Goal: Information Seeking & Learning: Learn about a topic

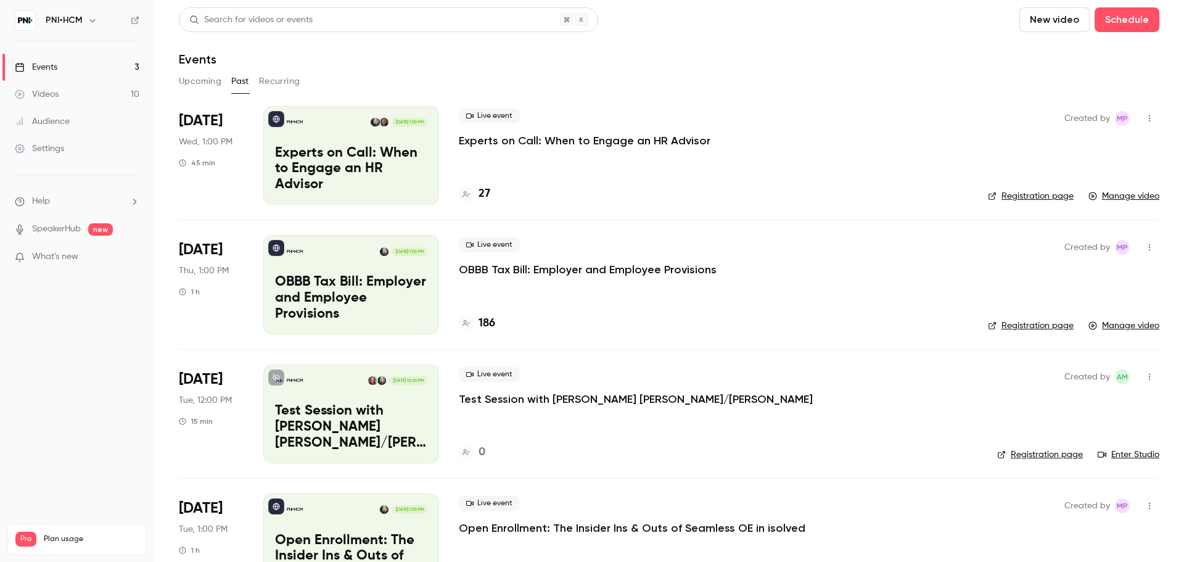
click at [192, 75] on button "Upcoming" at bounding box center [200, 82] width 43 height 20
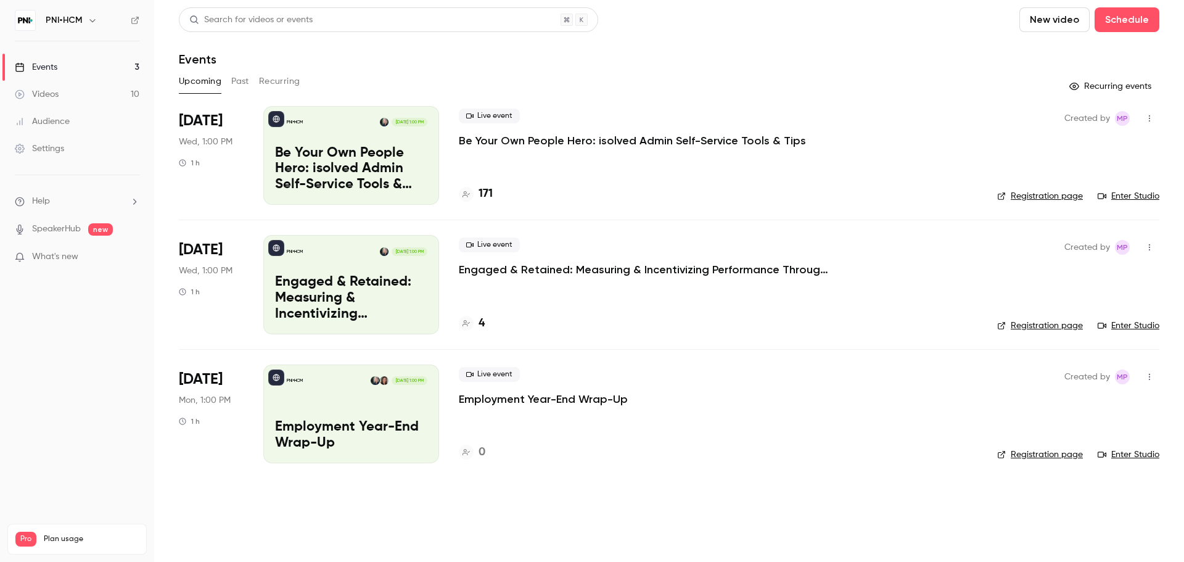
click at [1146, 199] on link "Enter Studio" at bounding box center [1129, 196] width 62 height 12
click at [1120, 201] on link "Enter Studio" at bounding box center [1129, 196] width 62 height 12
click at [834, 133] on div "Live event Be Your Own People Hero: isolved Admin Self-Service Tools & Tips" at bounding box center [718, 128] width 519 height 39
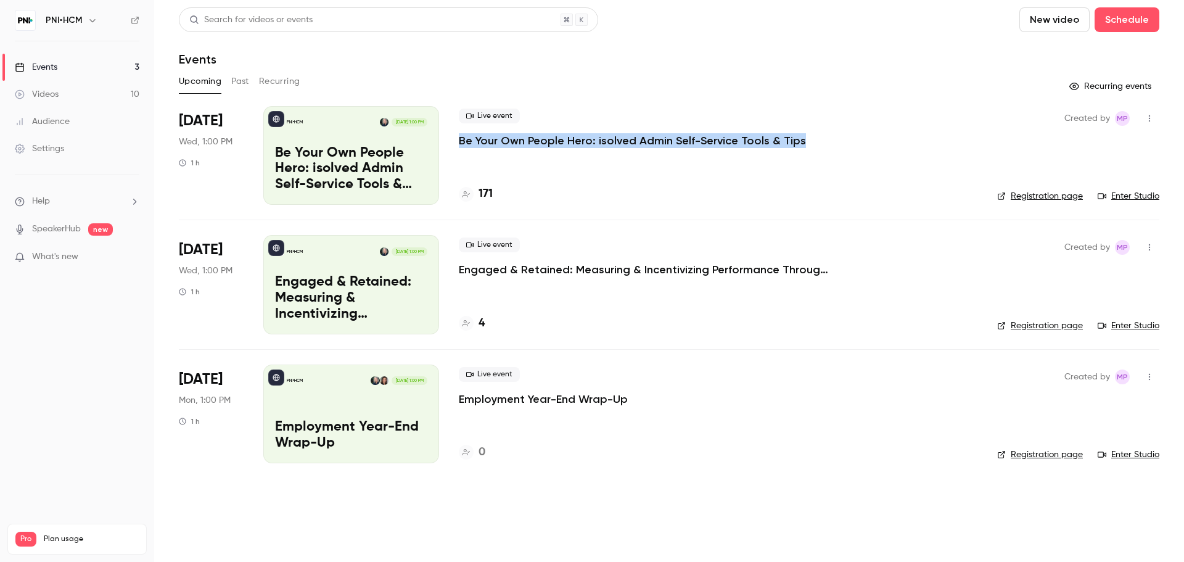
click at [834, 133] on div "Live event Be Your Own People Hero: isolved Admin Self-Service Tools & Tips" at bounding box center [718, 128] width 519 height 39
copy div "Be Your Own People Hero: isolved Admin Self-Service Tools & Tips"
click at [743, 137] on p "Be Your Own People Hero: isolved Admin Self-Service Tools & Tips" at bounding box center [632, 140] width 347 height 15
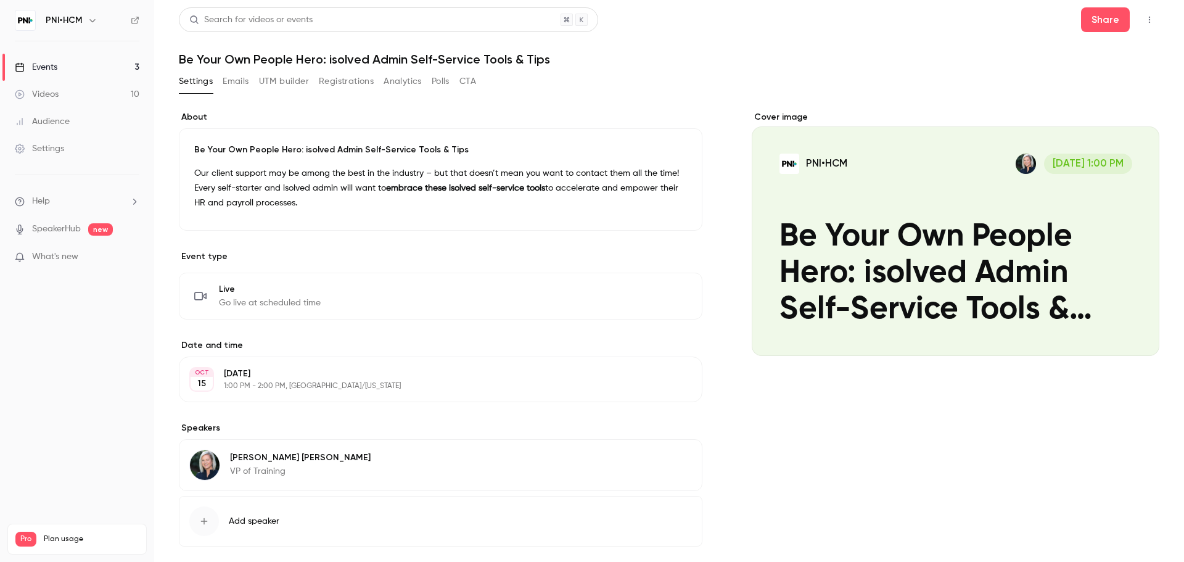
click at [424, 150] on p "Be Your Own People Hero: isolved Admin Self-Service Tools & Tips" at bounding box center [440, 150] width 493 height 12
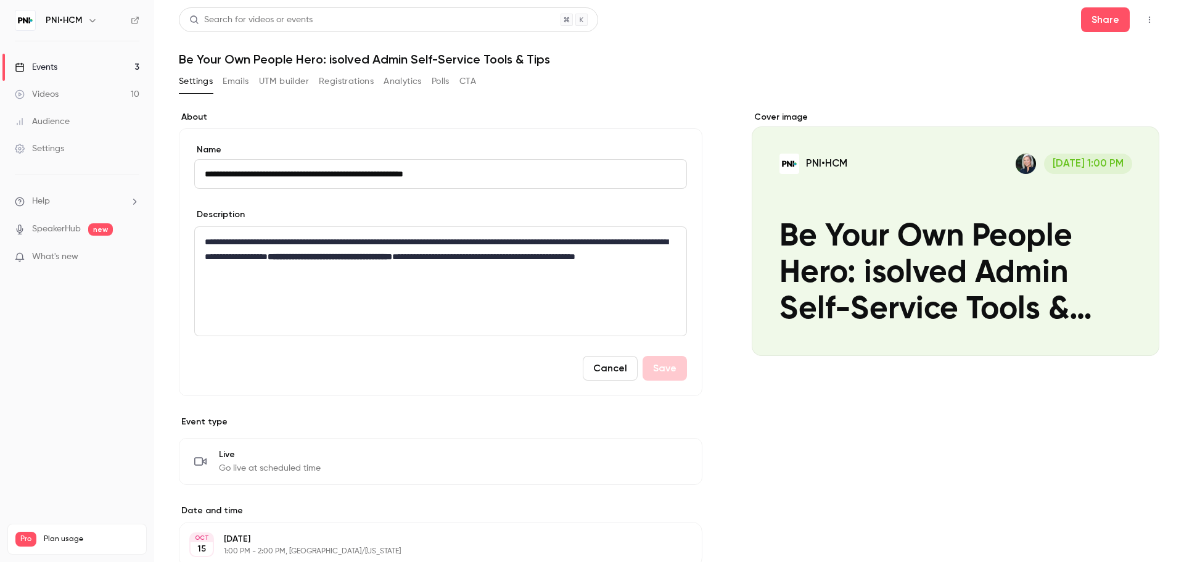
click at [385, 169] on input "**********" at bounding box center [440, 174] width 493 height 30
click at [321, 80] on button "Registrations" at bounding box center [346, 82] width 55 height 20
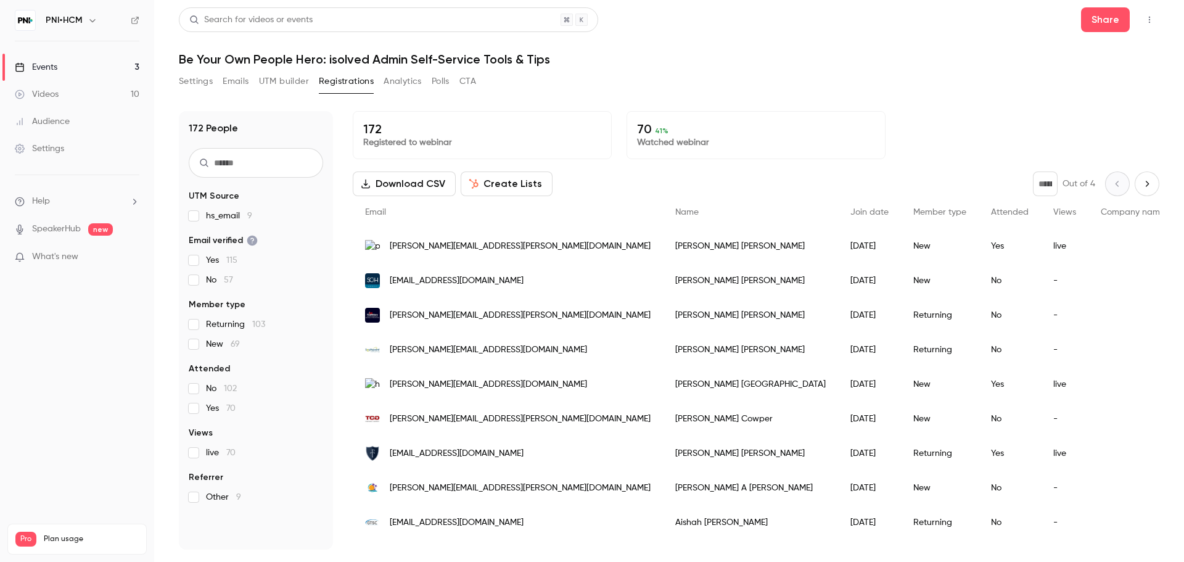
click at [260, 171] on input "text" at bounding box center [256, 163] width 134 height 30
click at [239, 165] on input "text" at bounding box center [256, 163] width 134 height 30
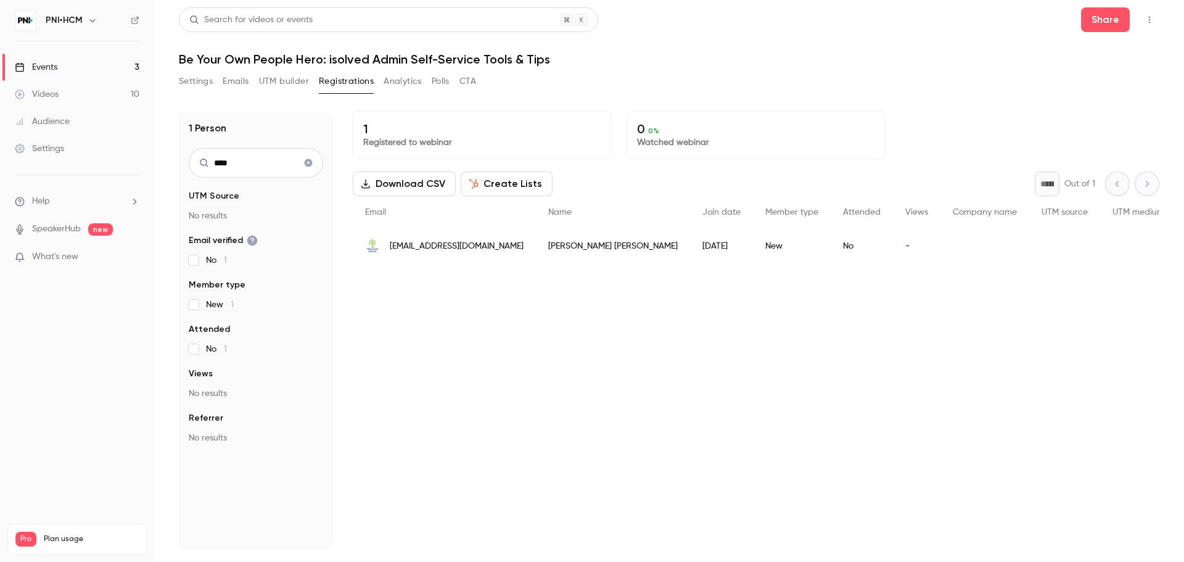
type input "****"
click at [479, 253] on div "[EMAIL_ADDRESS][DOMAIN_NAME]" at bounding box center [444, 246] width 183 height 35
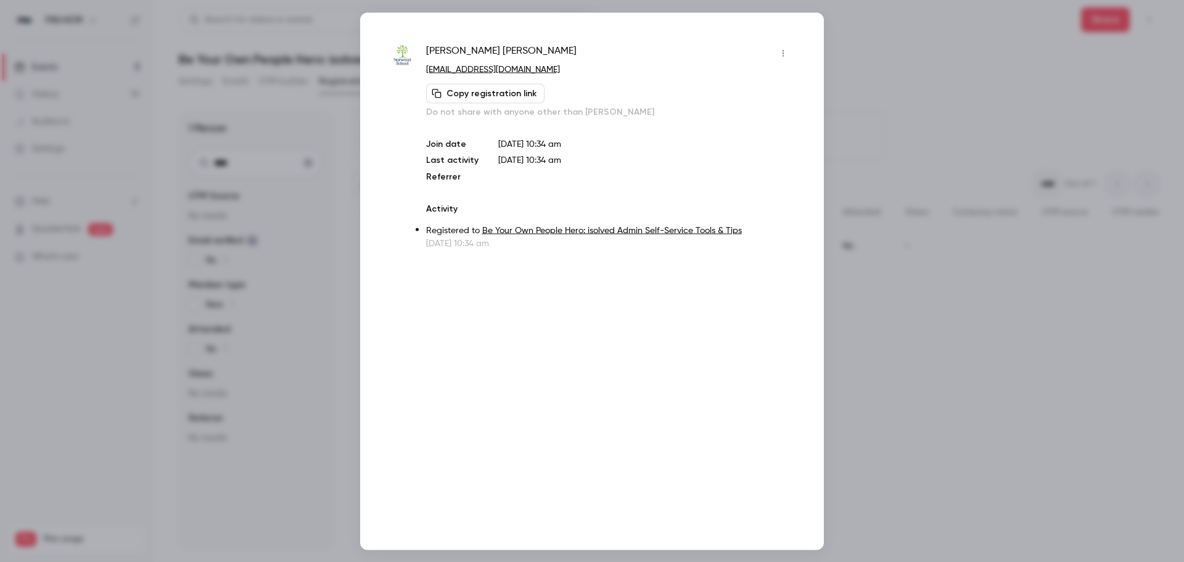
click at [487, 91] on button "Copy registration link" at bounding box center [485, 93] width 118 height 20
click at [865, 57] on div at bounding box center [592, 281] width 1184 height 562
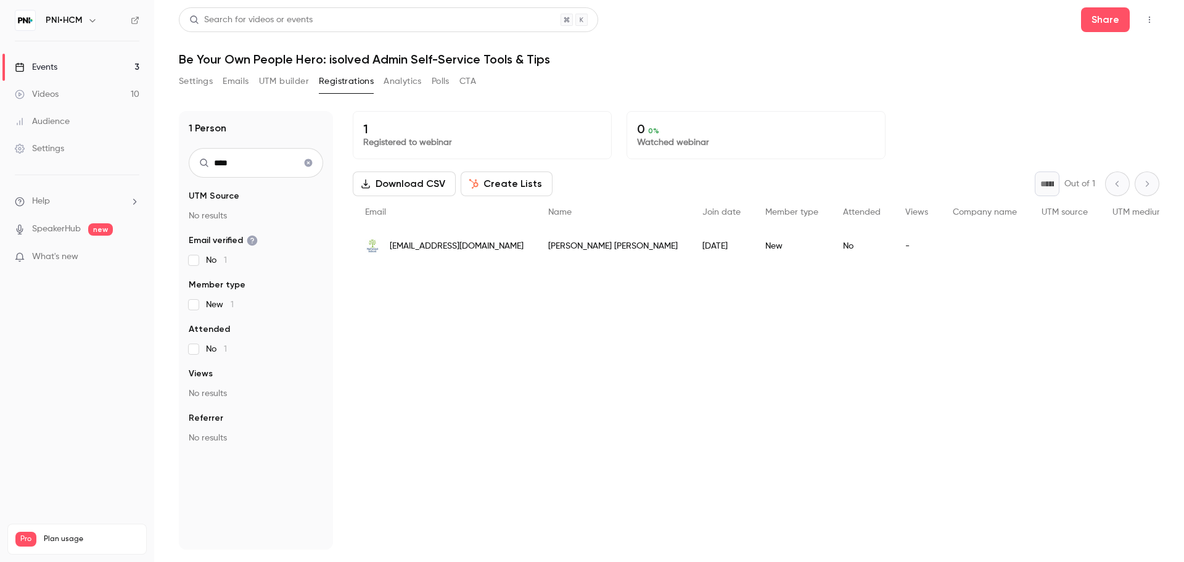
click at [331, 55] on h1 "Be Your Own People Hero: isolved Admin Self-Service Tools & Tips" at bounding box center [669, 59] width 981 height 15
copy div "Be Your Own People Hero: isolved Admin Self-Service Tools & Tips Settings Email…"
click at [465, 377] on div "1 Registered to webinar 0 0 % Watched webinar Download CSV Create Lists * Out o…" at bounding box center [756, 330] width 807 height 439
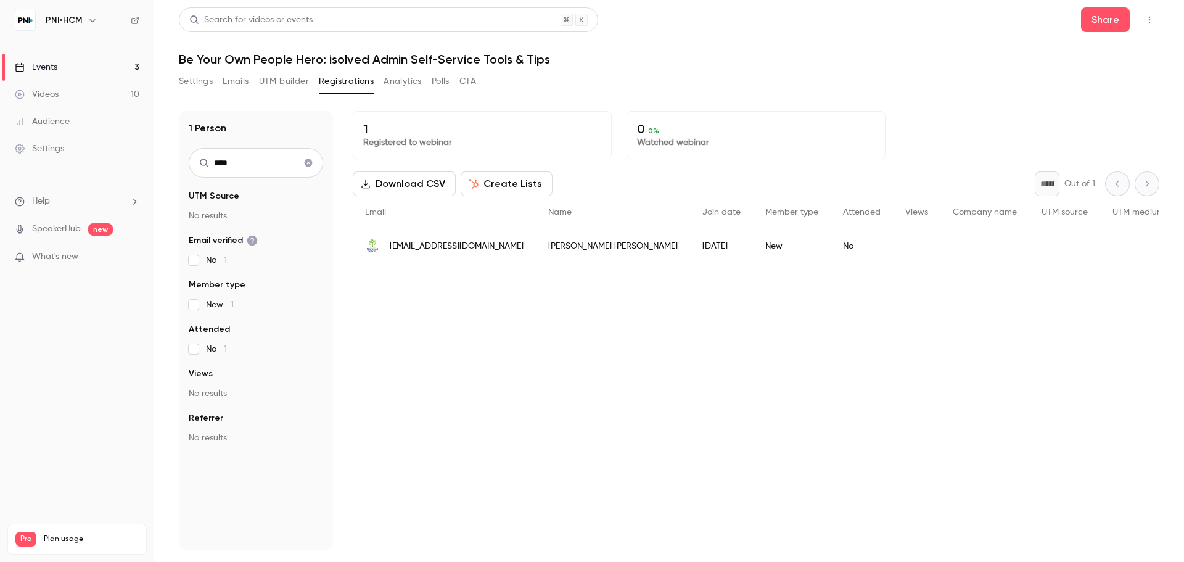
click at [408, 77] on button "Analytics" at bounding box center [403, 82] width 38 height 20
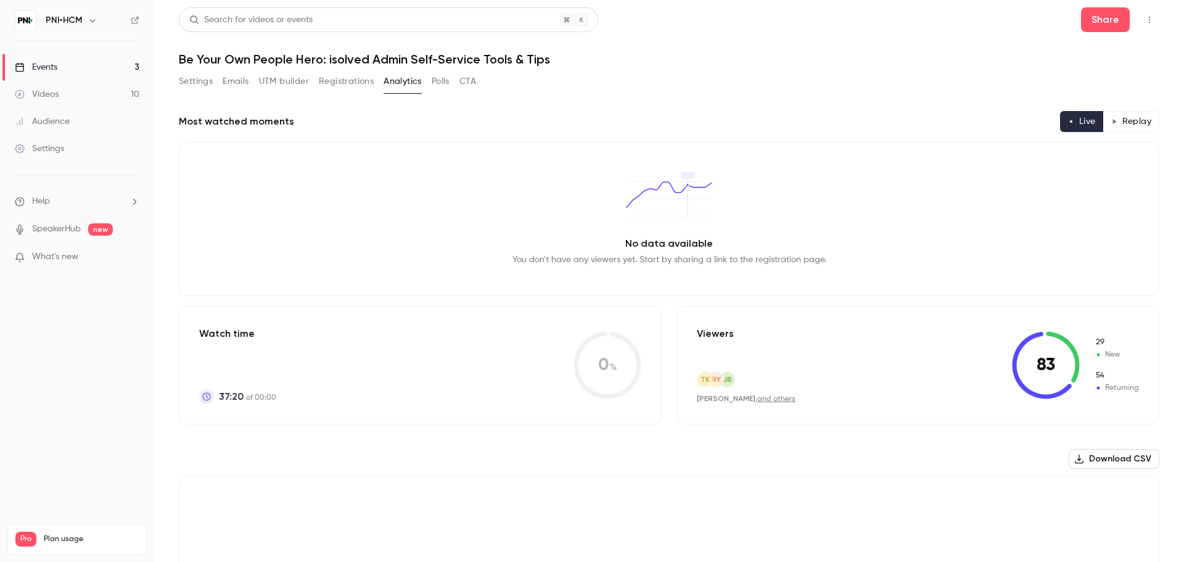
click at [364, 76] on button "Registrations" at bounding box center [346, 82] width 55 height 20
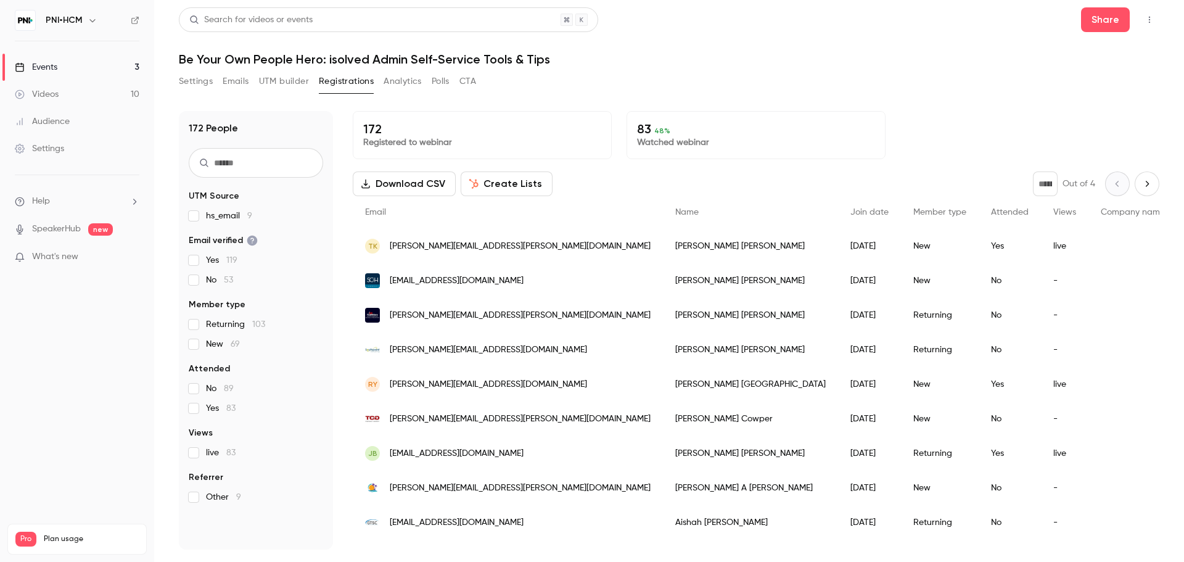
click at [411, 77] on button "Analytics" at bounding box center [403, 82] width 38 height 20
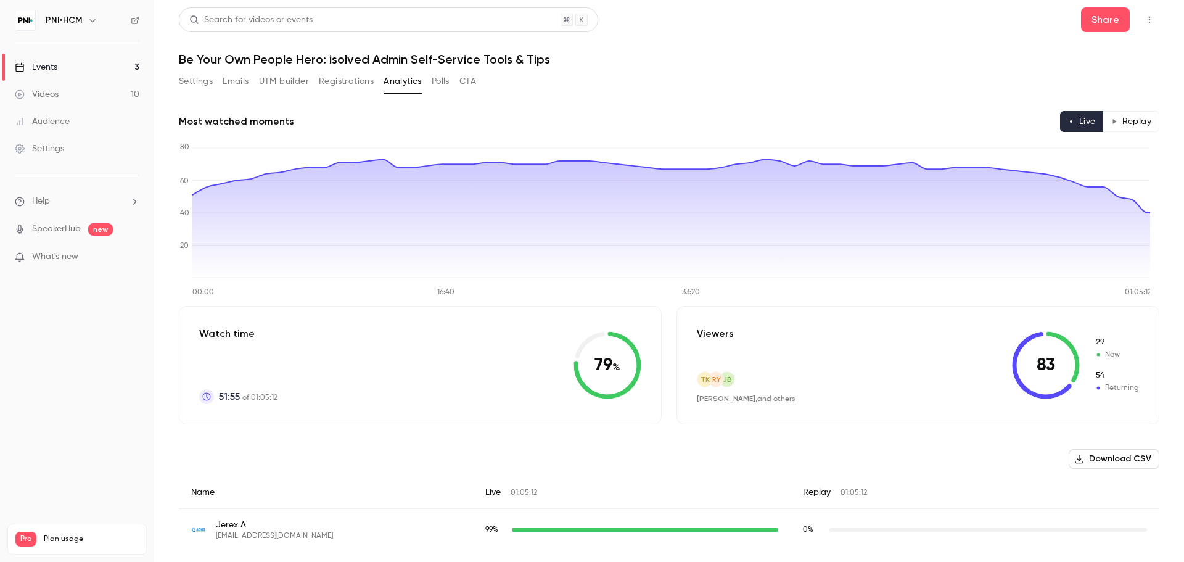
click at [54, 62] on div "Events" at bounding box center [36, 67] width 43 height 12
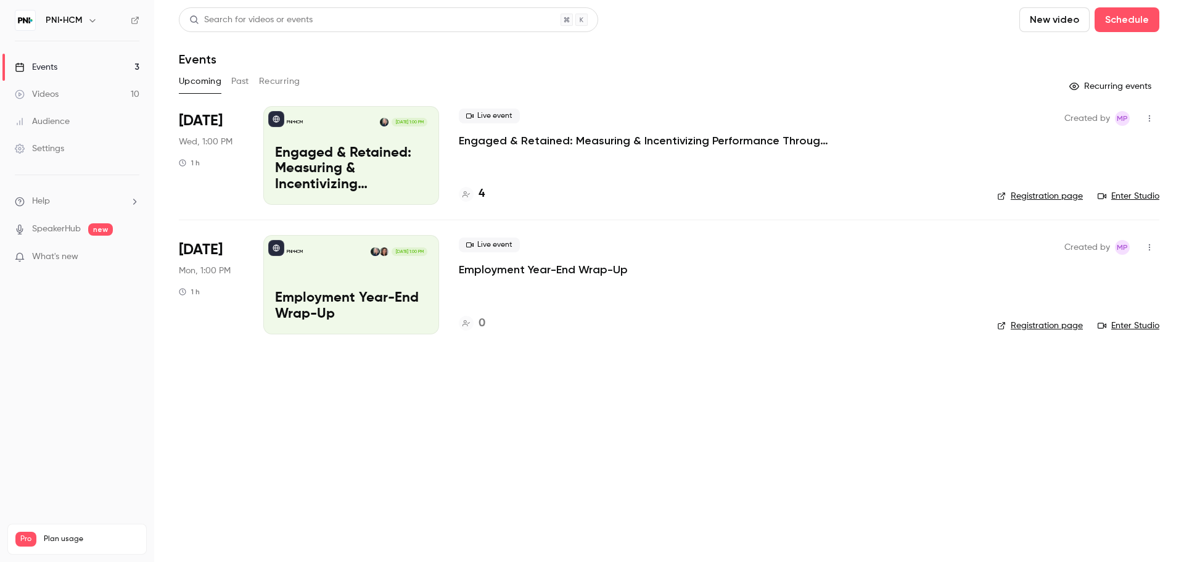
click at [242, 75] on button "Past" at bounding box center [240, 82] width 18 height 20
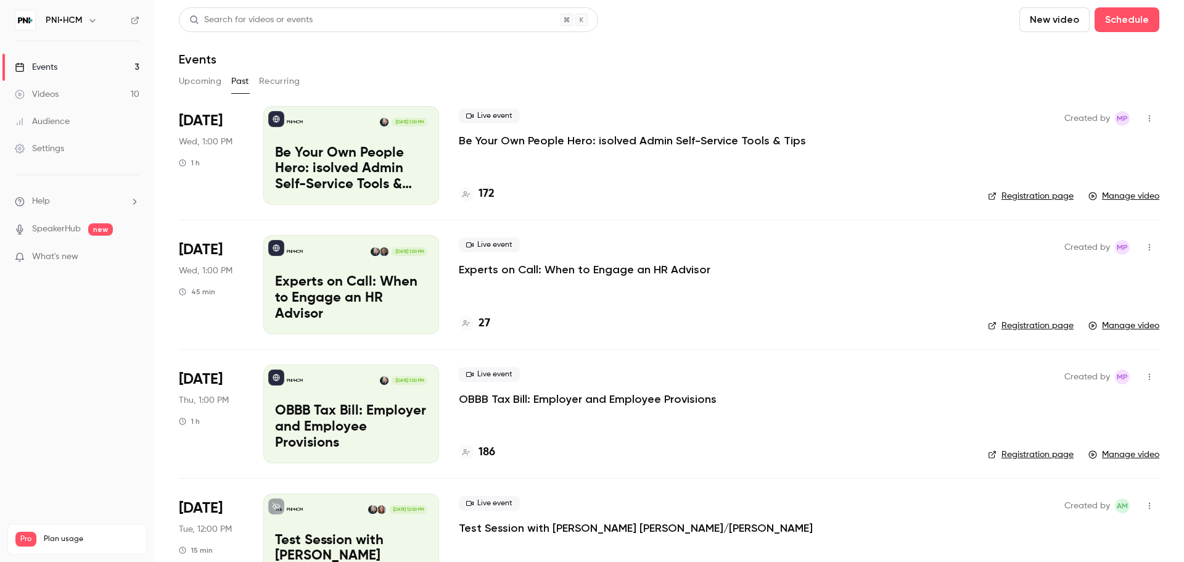
click at [529, 146] on p "Be Your Own People Hero: isolved Admin Self-Service Tools & Tips" at bounding box center [632, 140] width 347 height 15
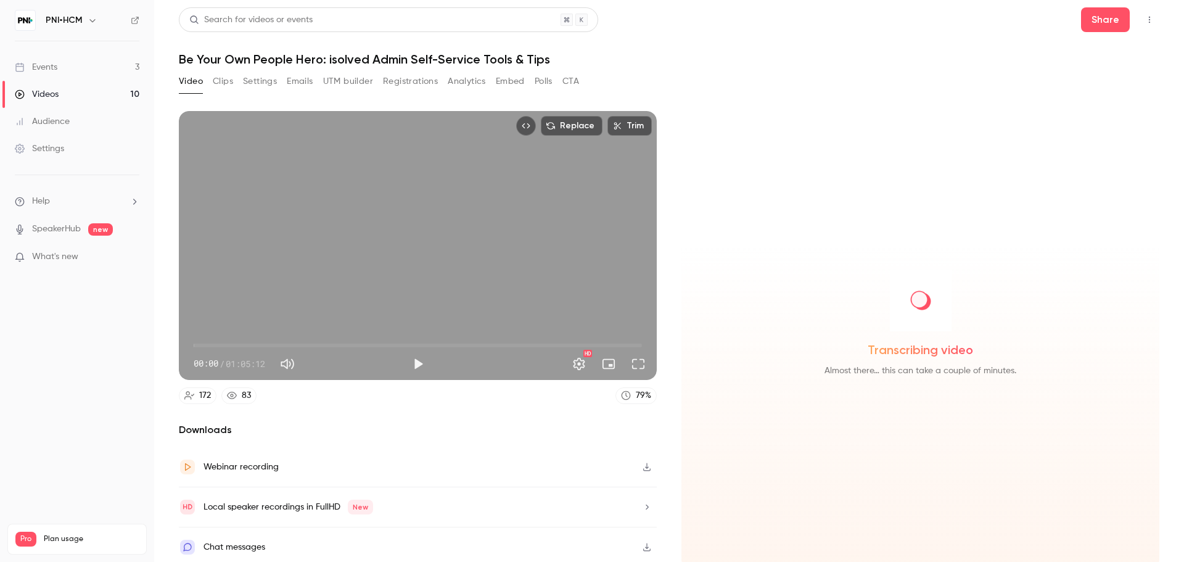
scroll to position [2, 0]
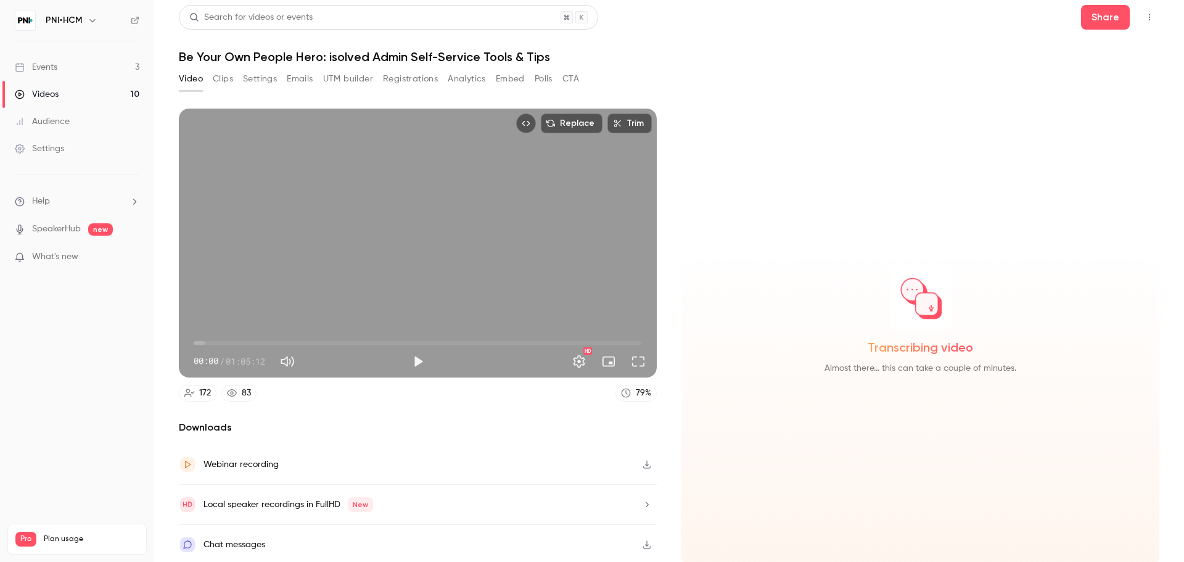
click at [732, 55] on h1 "Be Your Own People Hero: isolved Admin Self-Service Tools & Tips" at bounding box center [669, 56] width 981 height 15
click at [57, 15] on h6 "PNI•HCM" at bounding box center [64, 20] width 37 height 12
drag, startPoint x: 37, startPoint y: 16, endPoint x: 20, endPoint y: 19, distance: 16.8
click at [20, 19] on div "PNI•HCM" at bounding box center [77, 20] width 125 height 21
click at [20, 19] on img at bounding box center [25, 20] width 20 height 20
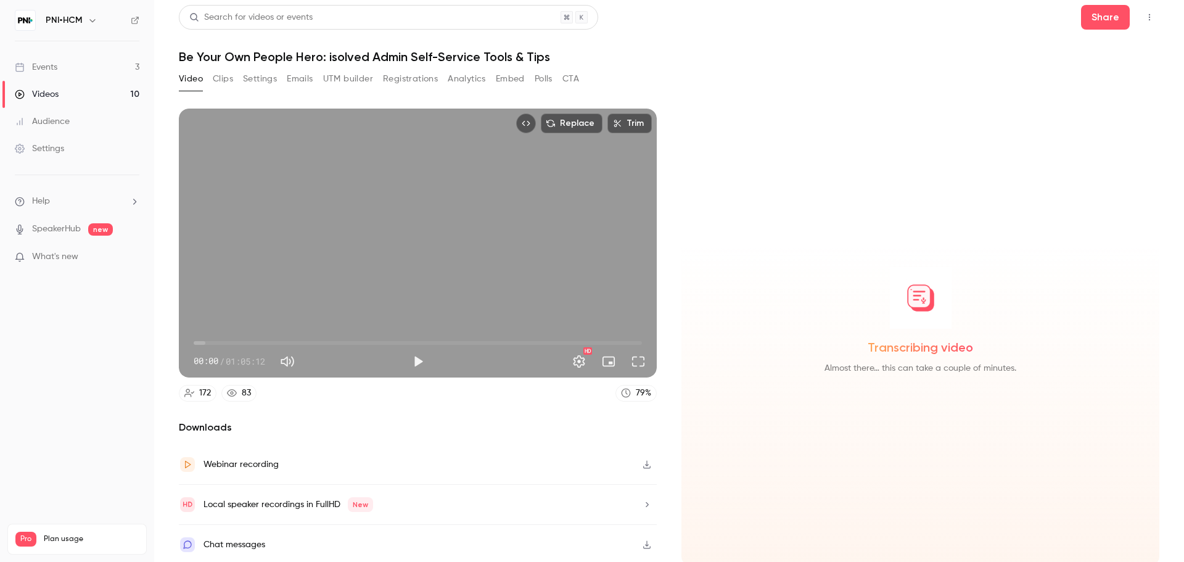
click at [686, 199] on div "Transcribing video Almost there… this can take a couple of minutes." at bounding box center [921, 337] width 478 height 456
click at [643, 547] on button "button" at bounding box center [647, 545] width 20 height 20
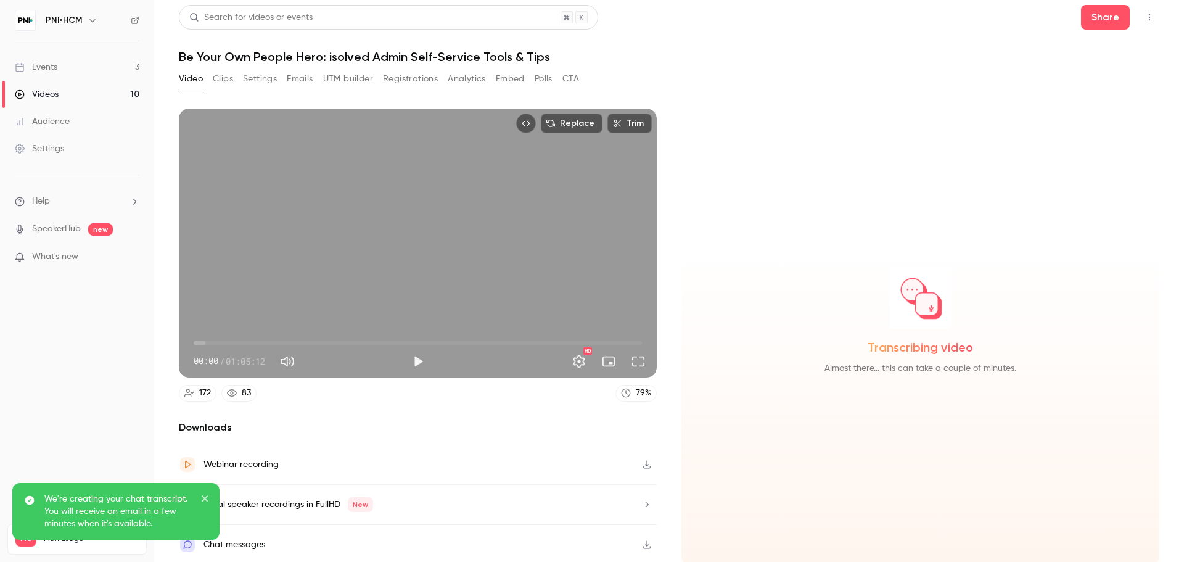
click at [204, 496] on icon "close" at bounding box center [205, 498] width 9 height 10
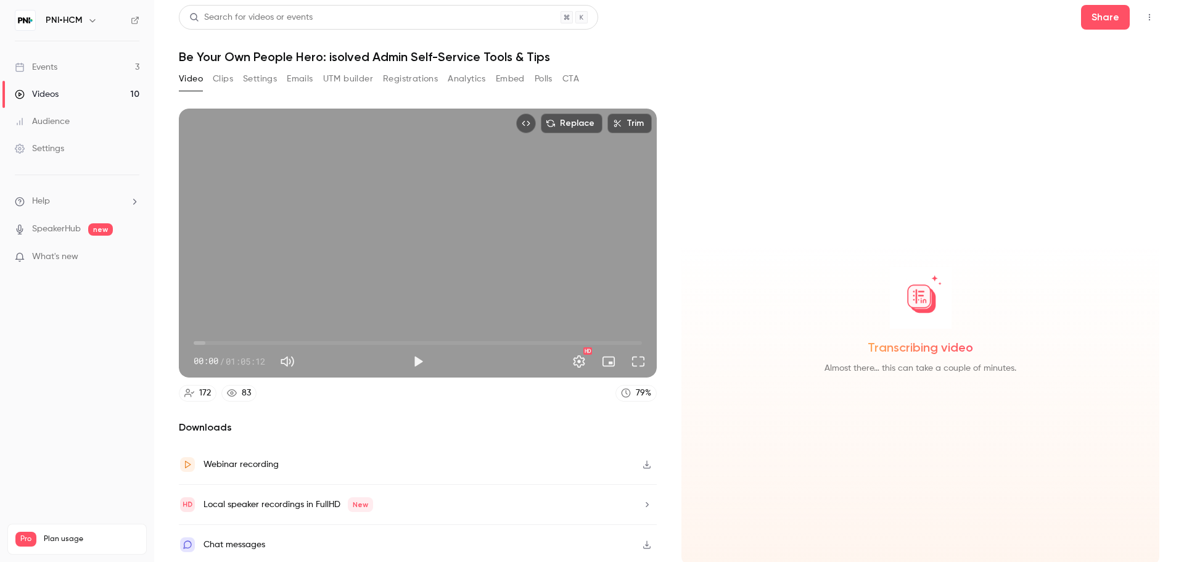
click at [645, 462] on icon "button" at bounding box center [647, 464] width 10 height 9
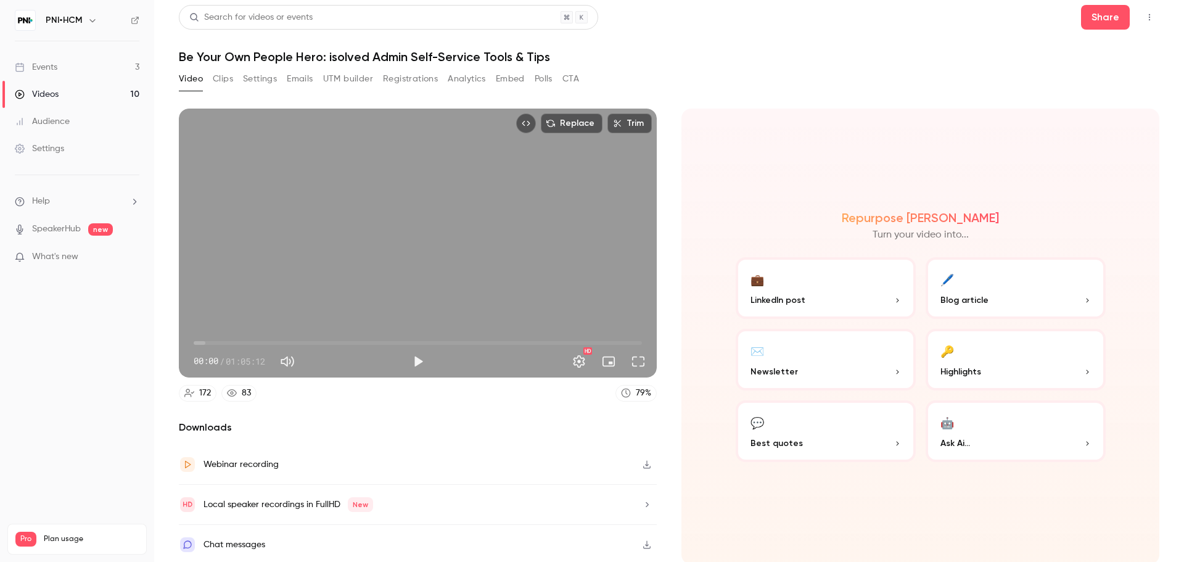
click at [430, 60] on h1 "Be Your Own People Hero: isolved Admin Self-Service Tools & Tips" at bounding box center [669, 56] width 981 height 15
copy div "Be Your Own People Hero: isolved Admin Self-Service Tools & Tips Video Clips Se…"
